Goal: Obtain resource: Download file/media

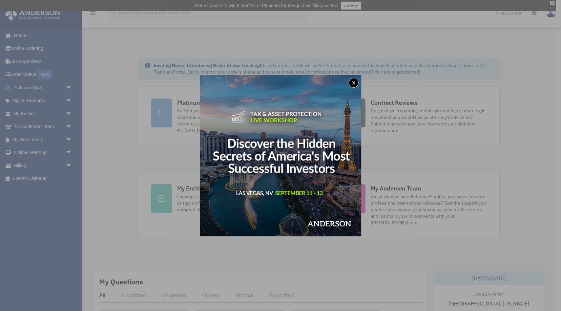
click at [354, 81] on button "x" at bounding box center [354, 83] width 10 height 10
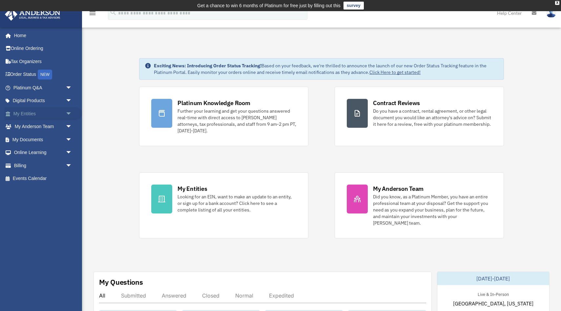
click at [69, 114] on span "arrow_drop_down" at bounding box center [72, 113] width 13 height 13
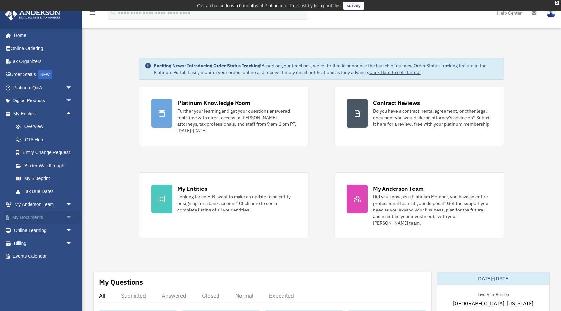
click at [67, 216] on span "arrow_drop_down" at bounding box center [72, 217] width 13 height 13
click at [31, 232] on link "Box" at bounding box center [45, 230] width 73 height 13
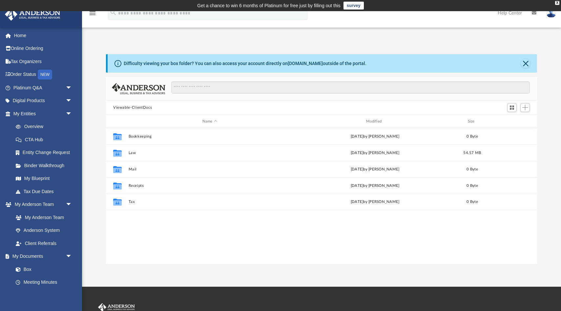
scroll to position [149, 431]
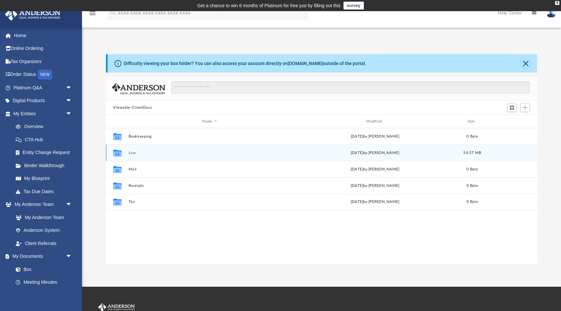
click at [150, 151] on button "Law" at bounding box center [210, 153] width 162 height 4
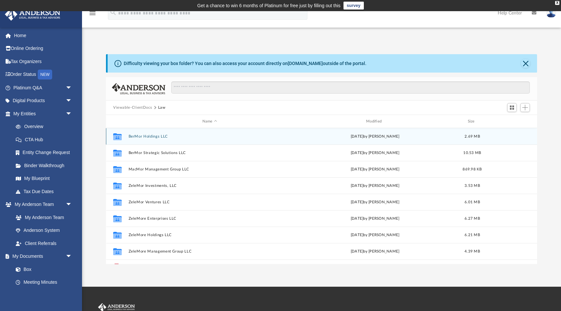
click at [156, 135] on button "BerMor Holdings LLC" at bounding box center [210, 136] width 162 height 4
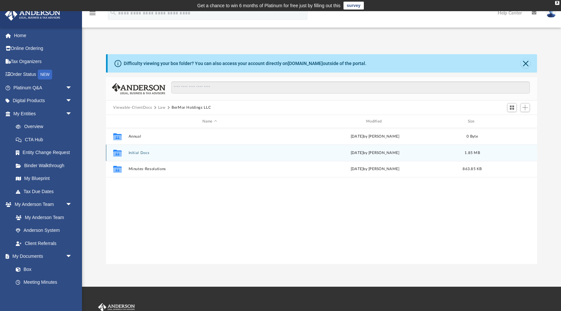
click at [149, 155] on div "Collaborated Folder Initial Docs [DATE] by [PERSON_NAME] 1.85 MB" at bounding box center [321, 152] width 431 height 16
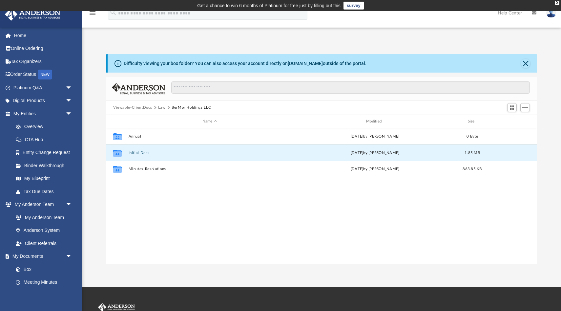
click at [149, 155] on div "Collaborated Folder Initial Docs [DATE] by [PERSON_NAME] 1.85 MB" at bounding box center [321, 152] width 431 height 16
click at [149, 153] on button "Initial Docs" at bounding box center [210, 153] width 162 height 4
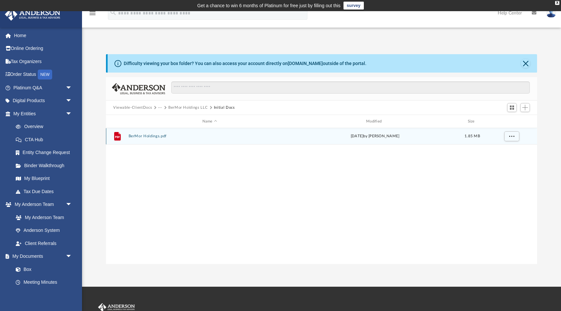
click at [141, 137] on button "BerMor Holdings.pdf" at bounding box center [210, 136] width 162 height 4
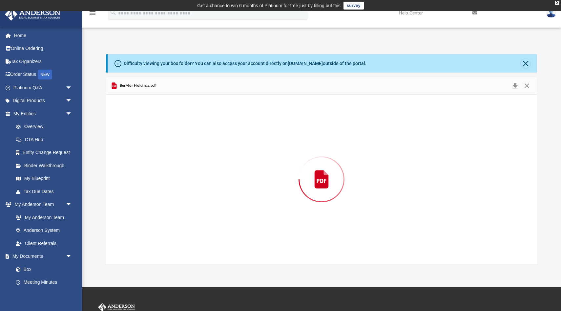
click at [141, 137] on div "Preview" at bounding box center [321, 178] width 431 height 169
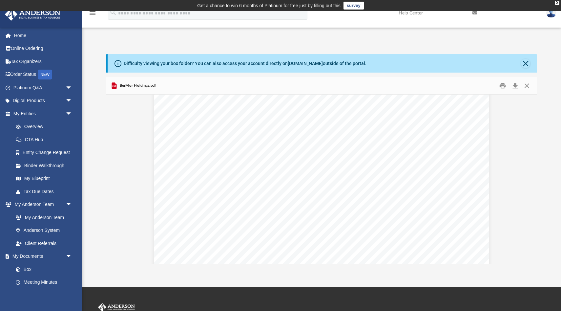
scroll to position [0, 0]
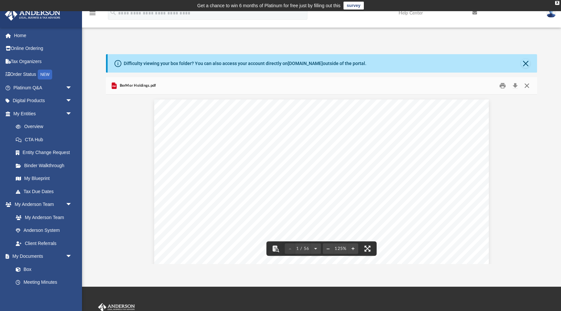
click at [526, 82] on button "Close" at bounding box center [527, 86] width 12 height 10
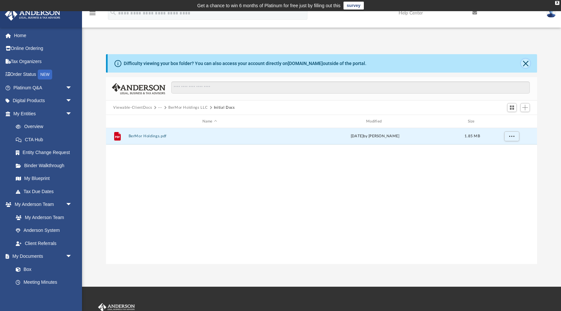
click at [525, 62] on button "Close" at bounding box center [525, 63] width 9 height 9
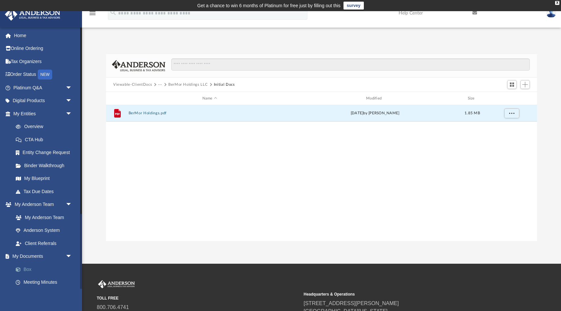
click at [28, 270] on link "Box" at bounding box center [45, 268] width 73 height 13
click at [283, 114] on button "BerMor Holdings.pdf" at bounding box center [210, 113] width 162 height 4
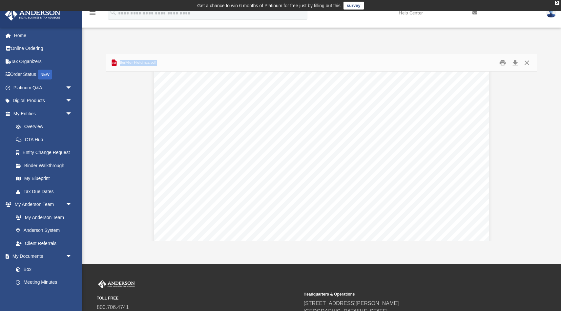
scroll to position [2467, 0]
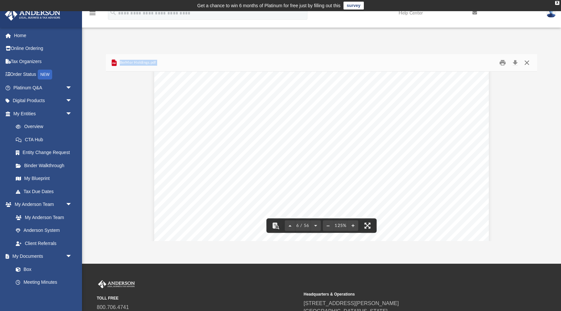
click at [526, 63] on button "Close" at bounding box center [527, 63] width 12 height 10
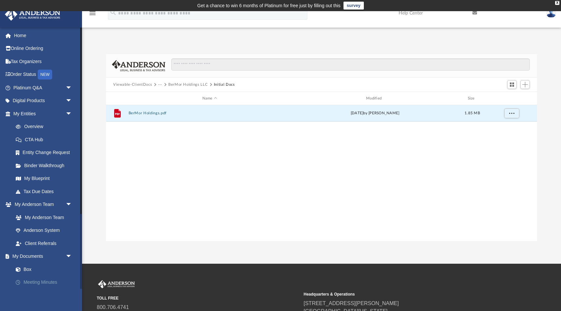
click at [34, 280] on link "Meeting Minutes" at bounding box center [45, 281] width 73 height 13
click at [29, 266] on link "Box" at bounding box center [45, 268] width 73 height 13
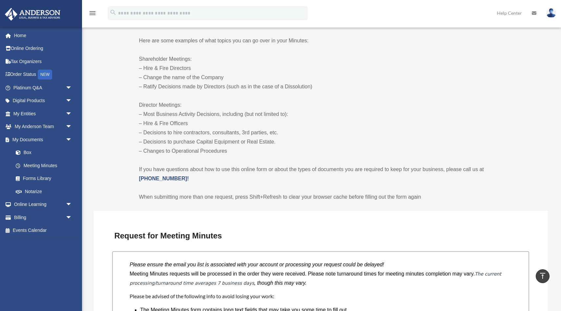
scroll to position [316, 0]
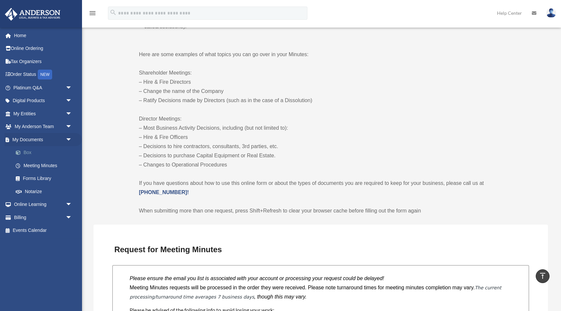
click at [28, 150] on link "Box" at bounding box center [45, 152] width 73 height 13
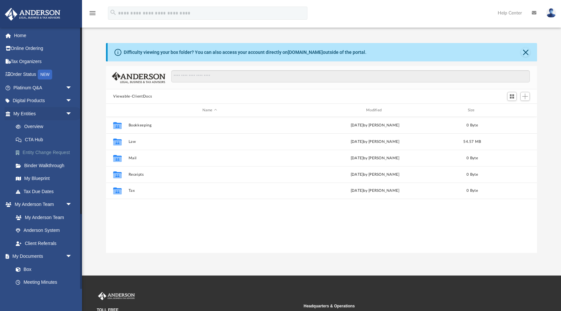
scroll to position [149, 431]
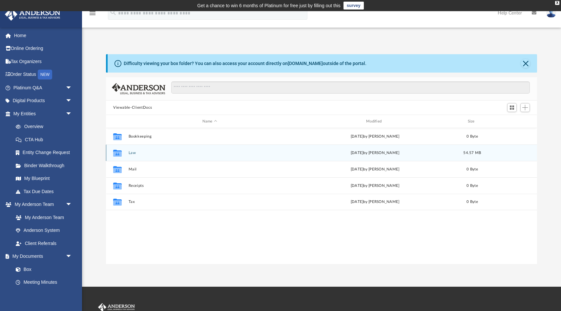
click at [140, 153] on button "Law" at bounding box center [210, 153] width 162 height 4
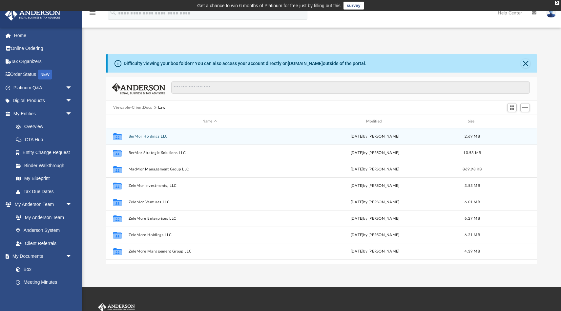
click at [150, 136] on button "BerMor Holdings LLC" at bounding box center [210, 136] width 162 height 4
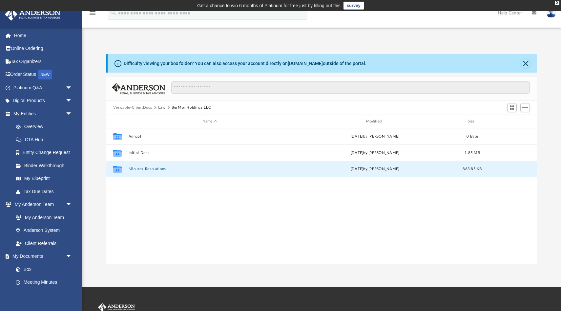
click at [148, 168] on button "Minutes-Resolutions" at bounding box center [210, 169] width 162 height 4
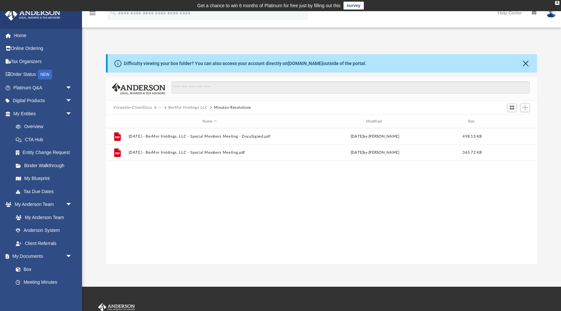
click at [148, 168] on div "File 2025.07.03 - BerMor Holdings, LLC - Special Members Meeting - DocuSigned.p…" at bounding box center [321, 196] width 431 height 136
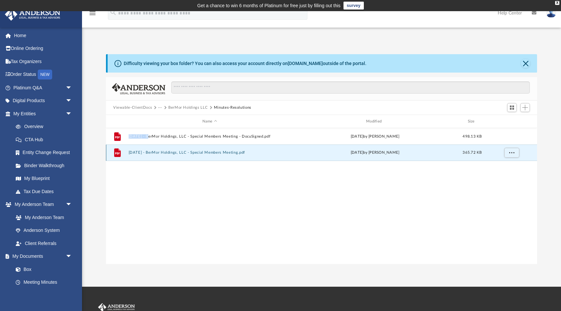
click at [226, 151] on button "2025.07.03 - BerMor Holdings, LLC - Special Members Meeting.pdf" at bounding box center [210, 152] width 162 height 4
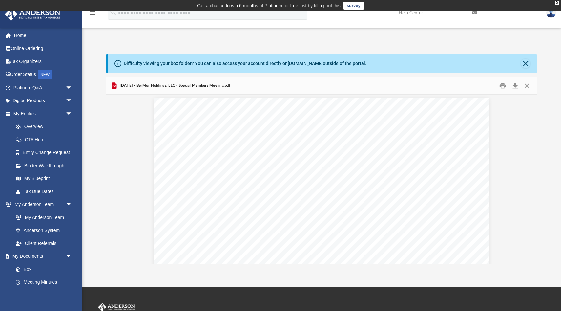
scroll to position [0, 0]
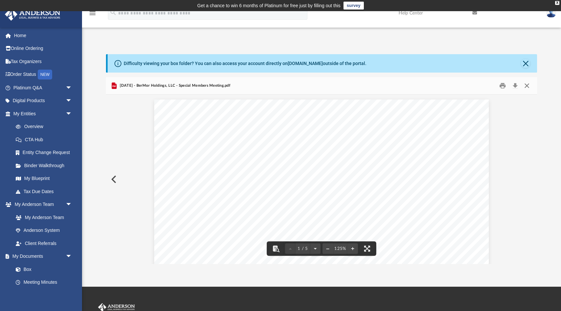
click at [526, 85] on button "Close" at bounding box center [527, 86] width 12 height 10
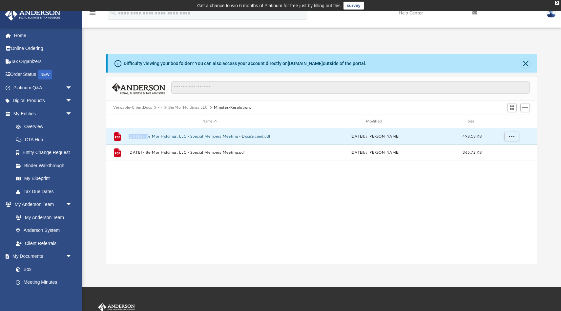
click at [230, 136] on button "2025.07.03 - BerMor Holdings, LLC - Special Members Meeting - DocuSigned.pdf" at bounding box center [210, 136] width 162 height 4
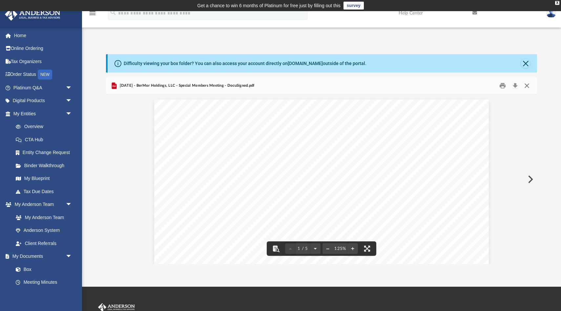
click at [527, 86] on button "Close" at bounding box center [527, 86] width 12 height 10
